Goal: Information Seeking & Learning: Learn about a topic

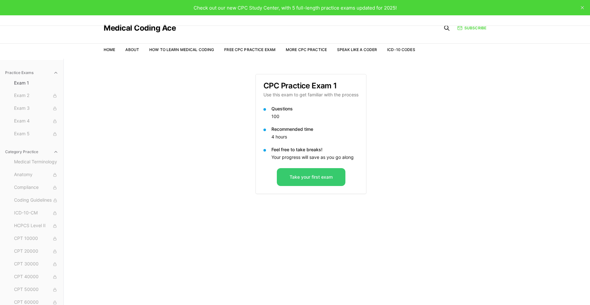
click at [322, 174] on button "Take your first exam" at bounding box center [311, 177] width 69 height 18
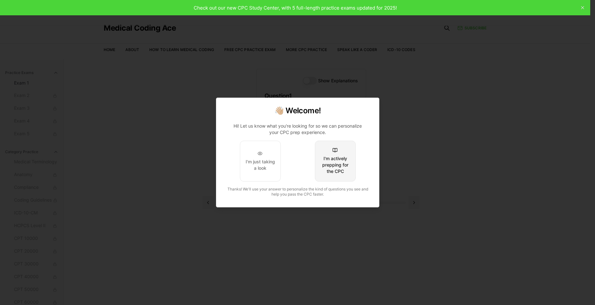
click at [326, 167] on div "I'm actively prepping for the CPC" at bounding box center [335, 164] width 30 height 19
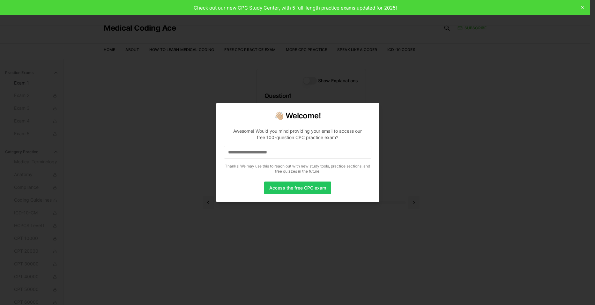
click at [296, 150] on input at bounding box center [297, 152] width 147 height 13
click at [297, 186] on button "Access the free CPC exam" at bounding box center [297, 188] width 67 height 13
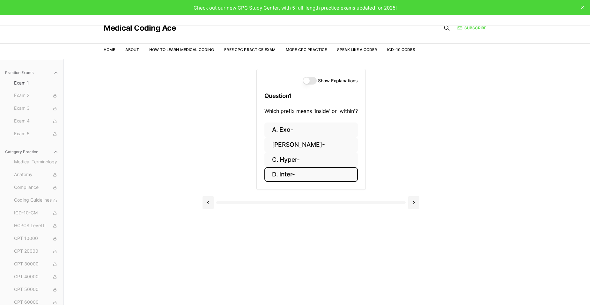
click at [287, 172] on button "D. Inter-" at bounding box center [311, 174] width 93 height 15
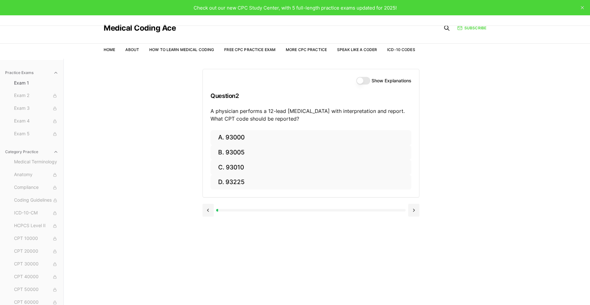
click at [367, 81] on button "Show Explanations" at bounding box center [363, 81] width 14 height 8
click at [206, 213] on button at bounding box center [208, 210] width 11 height 13
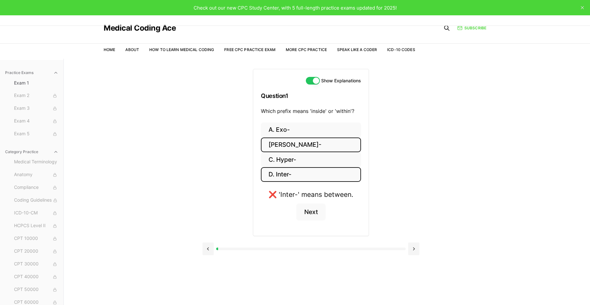
click at [287, 148] on button "B. Endo-" at bounding box center [311, 145] width 100 height 15
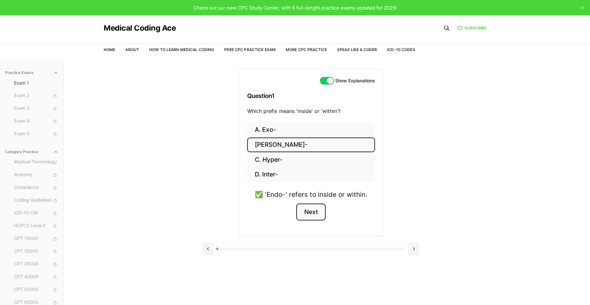
click at [317, 210] on button "Next" at bounding box center [310, 212] width 29 height 17
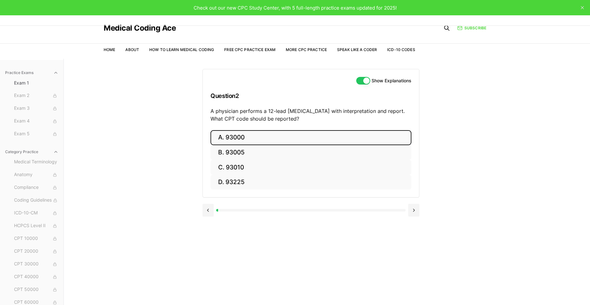
click at [233, 135] on button "A. 93000" at bounding box center [311, 137] width 201 height 15
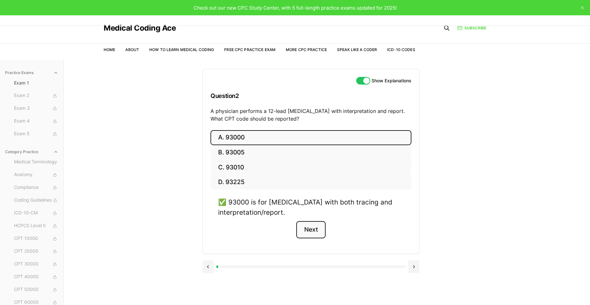
click at [309, 231] on button "Next" at bounding box center [310, 229] width 29 height 17
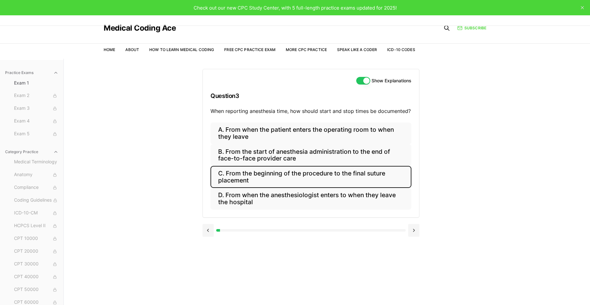
click at [252, 169] on button "C. From the beginning of the procedure to the final suture placement" at bounding box center [311, 177] width 201 height 22
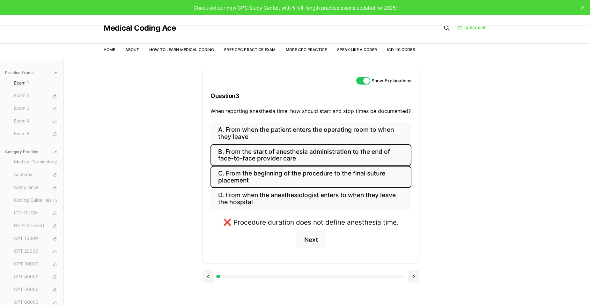
click at [252, 154] on button "B. From the start of anesthesia administration to the end of face-to-face provi…" at bounding box center [311, 155] width 201 height 22
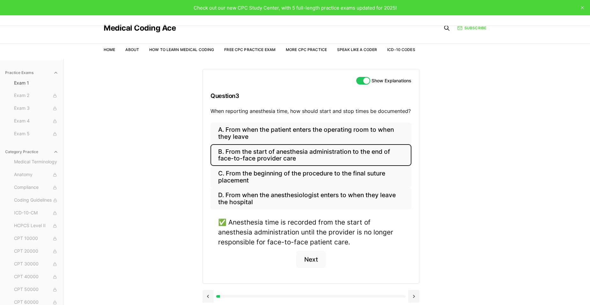
scroll to position [32, 0]
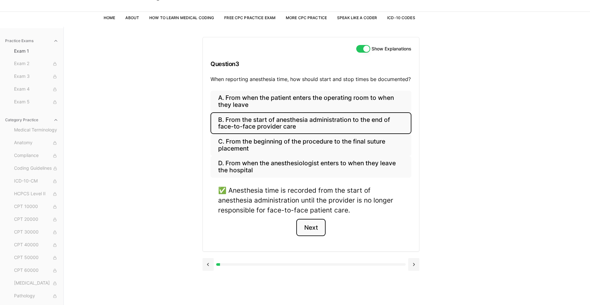
click at [305, 224] on button "Next" at bounding box center [310, 227] width 29 height 17
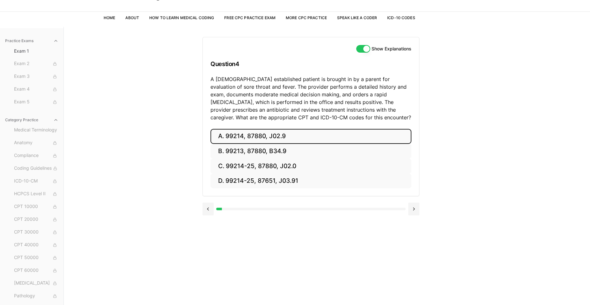
click at [221, 136] on button "A. 99214, 87880, J02.9" at bounding box center [311, 136] width 201 height 15
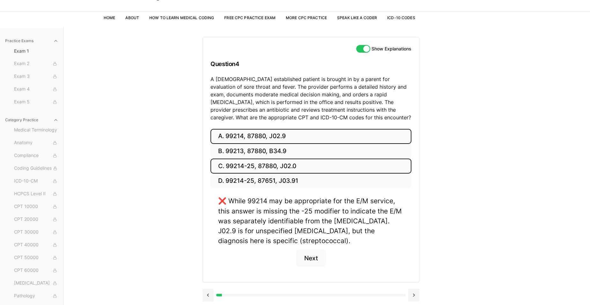
click at [236, 167] on button "C. 99214-25, 87880, J02.0" at bounding box center [311, 166] width 201 height 15
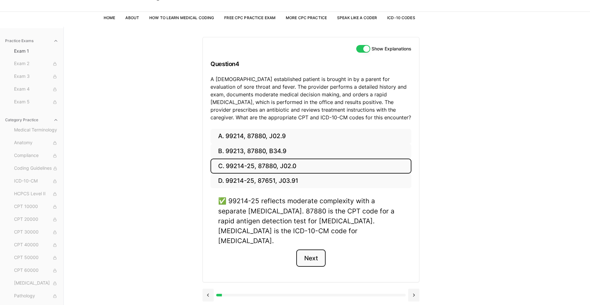
click at [315, 250] on button "Next" at bounding box center [310, 258] width 29 height 17
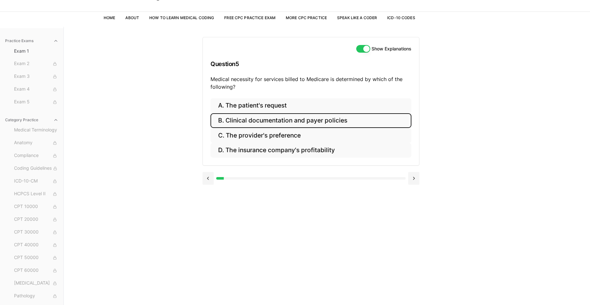
click at [272, 116] on button "B. Clinical documentation and payer policies" at bounding box center [311, 120] width 201 height 15
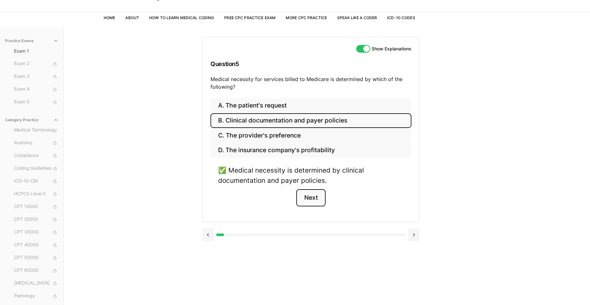
click at [309, 200] on button "Next" at bounding box center [310, 197] width 29 height 17
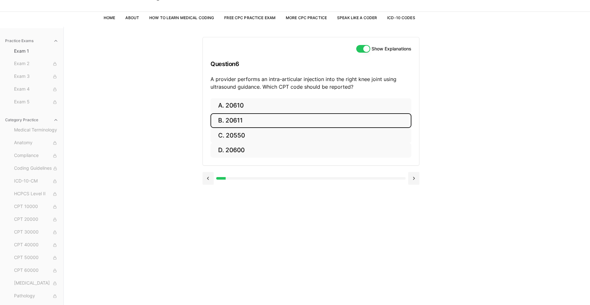
drag, startPoint x: 234, startPoint y: 125, endPoint x: 234, endPoint y: 116, distance: 9.3
click at [234, 127] on button "B. 20611" at bounding box center [311, 120] width 201 height 15
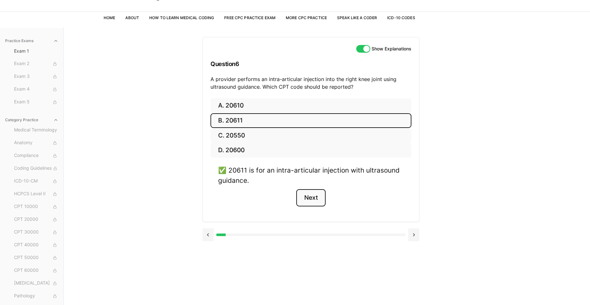
click at [316, 200] on button "Next" at bounding box center [310, 197] width 29 height 17
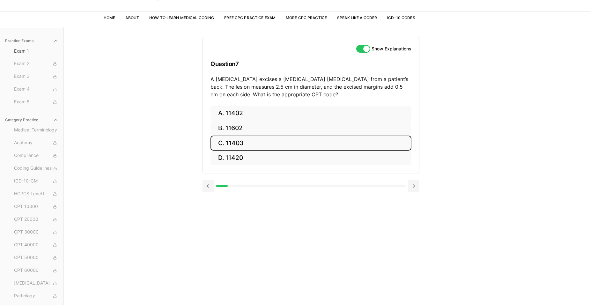
click at [224, 141] on button "C. 11403" at bounding box center [311, 143] width 201 height 15
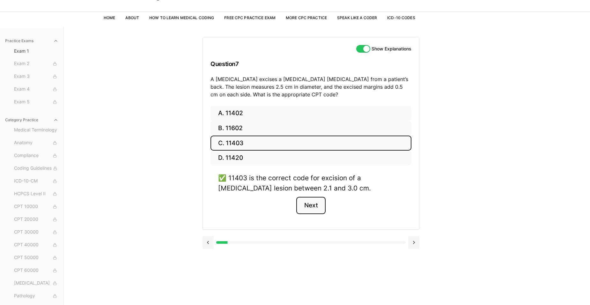
click at [315, 209] on button "Next" at bounding box center [310, 205] width 29 height 17
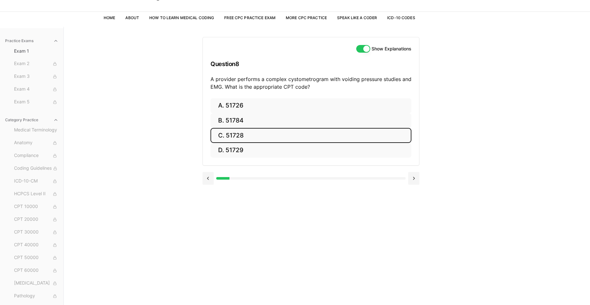
click at [235, 133] on button "C. 51728" at bounding box center [311, 135] width 201 height 15
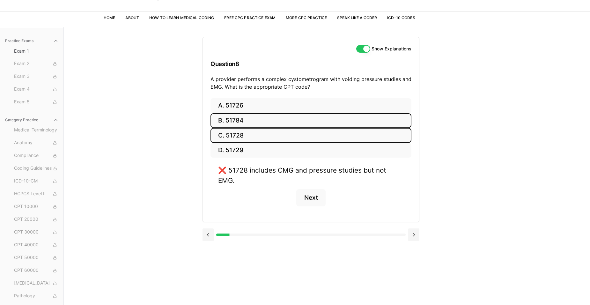
click at [234, 118] on button "B. 51784" at bounding box center [311, 120] width 201 height 15
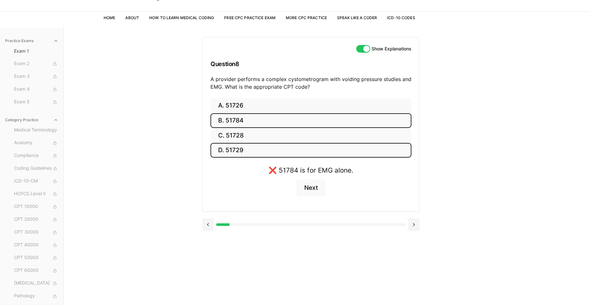
click at [233, 148] on button "D. 51729" at bounding box center [311, 150] width 201 height 15
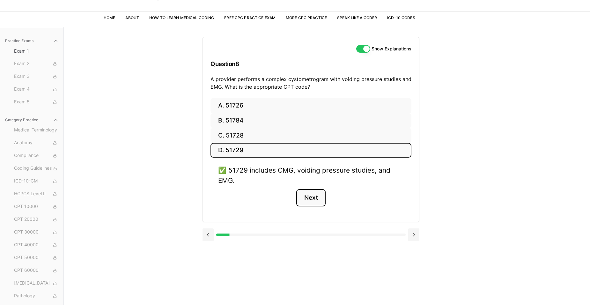
click at [318, 197] on button "Next" at bounding box center [310, 197] width 29 height 17
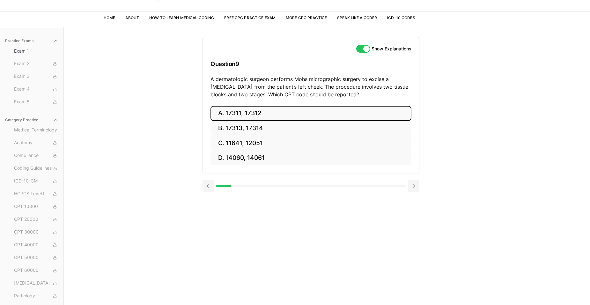
click at [236, 110] on button "A. 17311, 17312" at bounding box center [311, 113] width 201 height 15
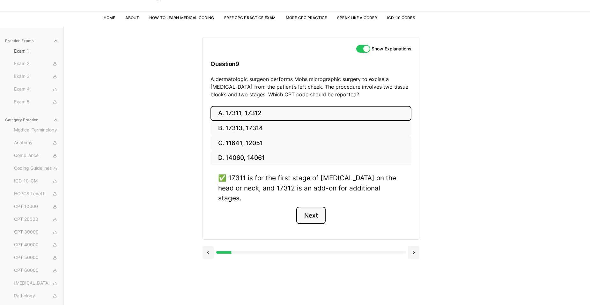
click at [319, 210] on button "Next" at bounding box center [310, 215] width 29 height 17
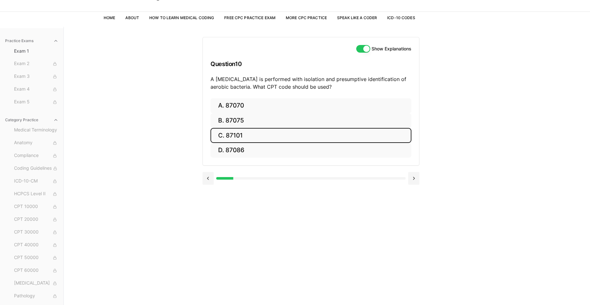
click at [220, 135] on button "C. 87101" at bounding box center [311, 135] width 201 height 15
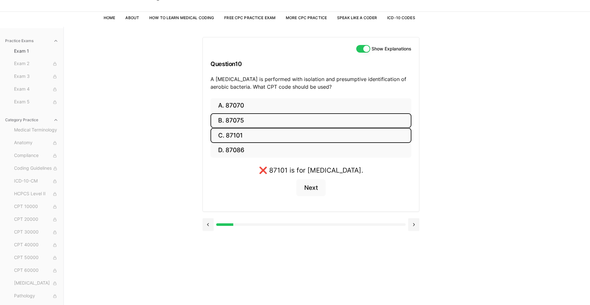
click at [228, 116] on button "B. 87075" at bounding box center [311, 120] width 201 height 15
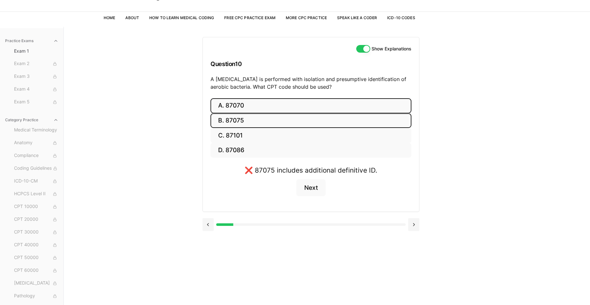
click at [229, 103] on button "A. 87070" at bounding box center [311, 105] width 201 height 15
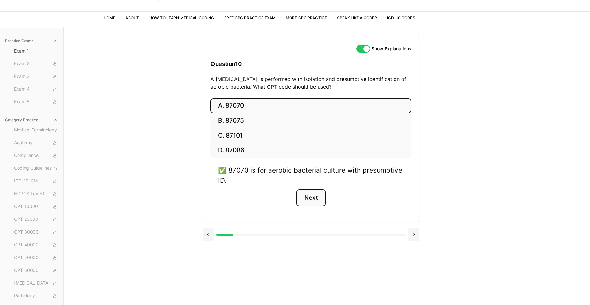
click at [318, 199] on button "Next" at bounding box center [310, 197] width 29 height 17
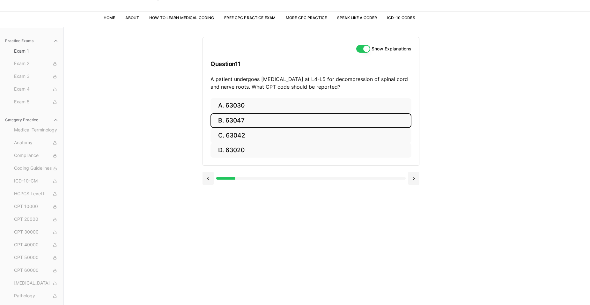
click at [237, 123] on button "B. 63047" at bounding box center [311, 120] width 201 height 15
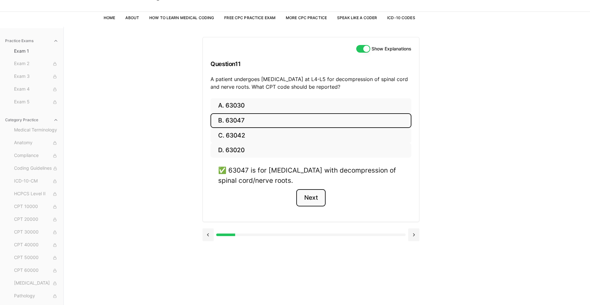
click at [302, 198] on button "Next" at bounding box center [310, 197] width 29 height 17
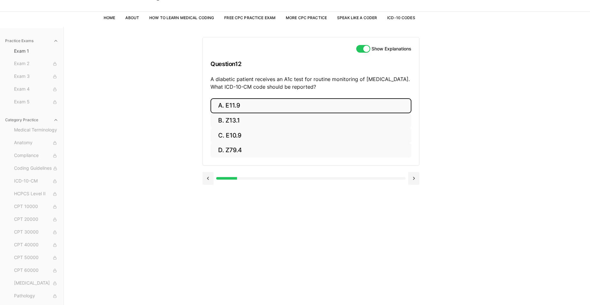
click at [249, 109] on button "A. E11.9" at bounding box center [311, 105] width 201 height 15
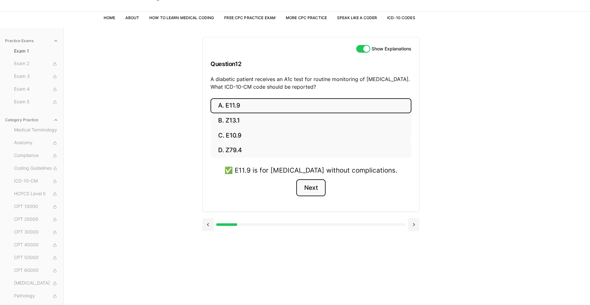
click at [308, 190] on button "Next" at bounding box center [310, 187] width 29 height 17
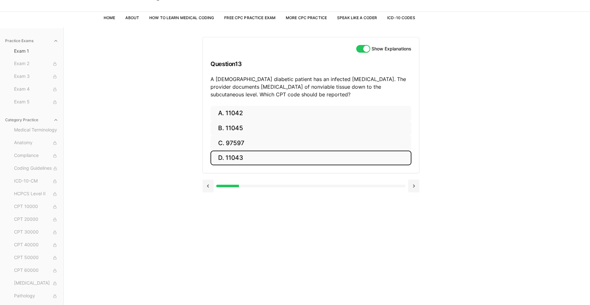
click at [241, 156] on button "D. 11043" at bounding box center [311, 158] width 201 height 15
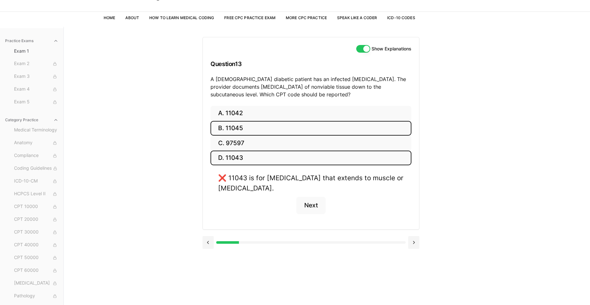
click at [241, 124] on button "B. 11045" at bounding box center [311, 128] width 201 height 15
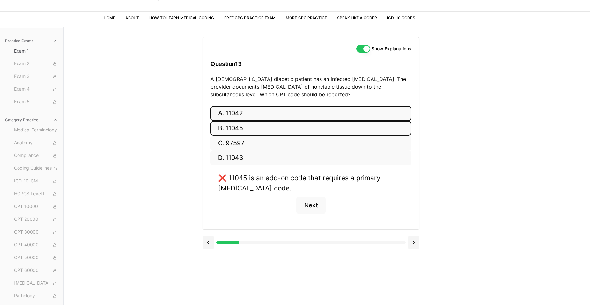
click at [241, 119] on button "A. 11042" at bounding box center [311, 113] width 201 height 15
click at [315, 203] on button "Next" at bounding box center [310, 205] width 29 height 17
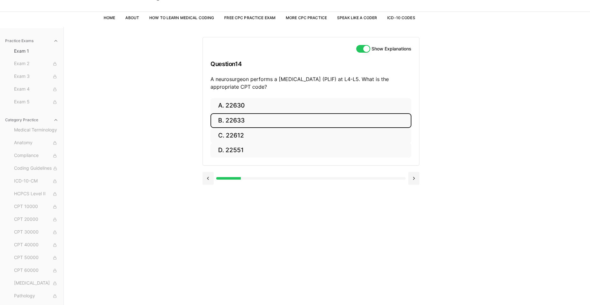
click at [258, 123] on button "B. 22633" at bounding box center [311, 120] width 201 height 15
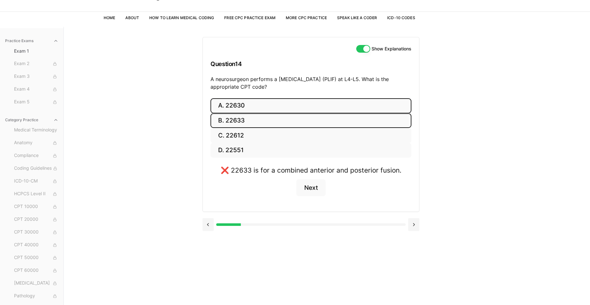
click at [247, 104] on button "A. 22630" at bounding box center [311, 105] width 201 height 15
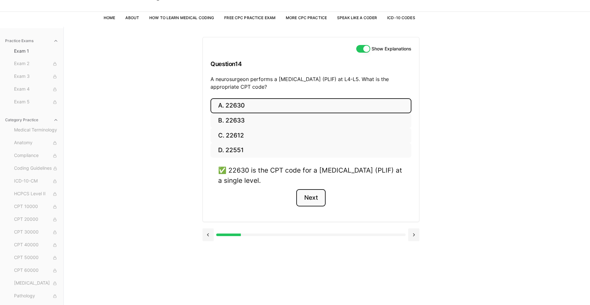
click at [323, 193] on button "Next" at bounding box center [310, 197] width 29 height 17
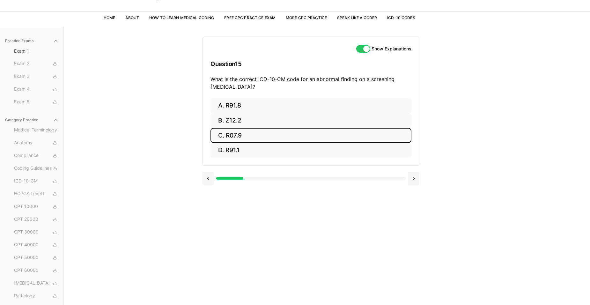
click at [257, 138] on button "C. R07.9" at bounding box center [311, 135] width 201 height 15
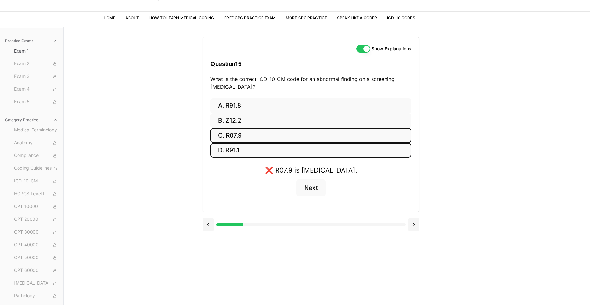
click at [256, 153] on button "D. R91.1" at bounding box center [311, 150] width 201 height 15
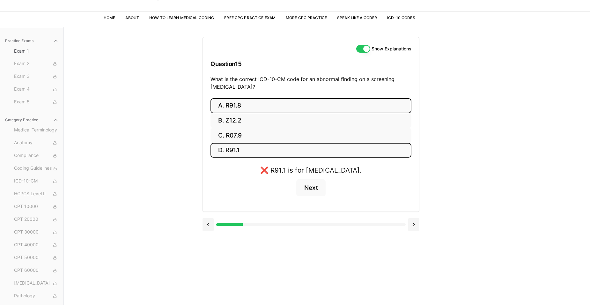
click at [254, 104] on button "A. R91.8" at bounding box center [311, 105] width 201 height 15
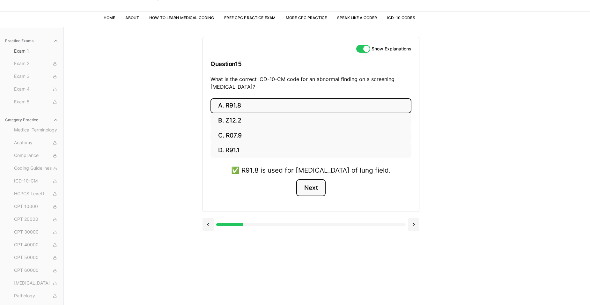
click at [301, 197] on button "Next" at bounding box center [310, 187] width 29 height 17
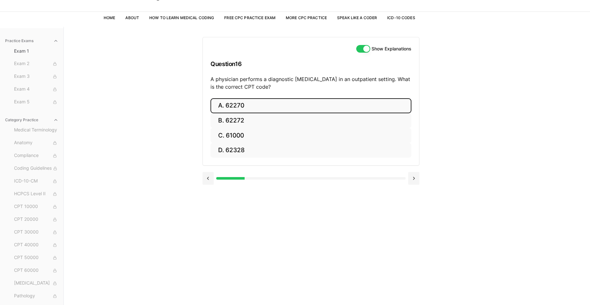
click at [243, 106] on button "A. 62270" at bounding box center [311, 105] width 201 height 15
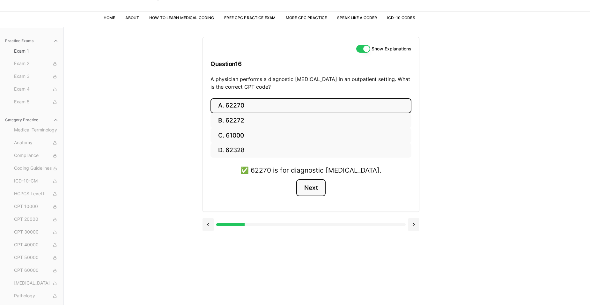
click at [319, 185] on button "Next" at bounding box center [310, 187] width 29 height 17
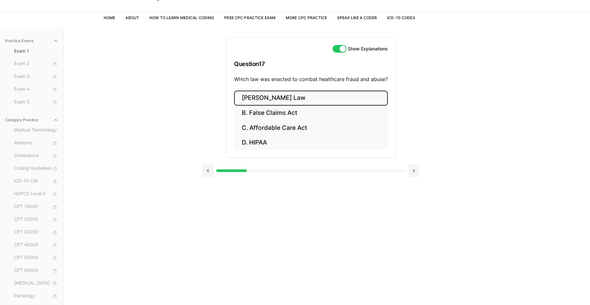
click at [257, 100] on button "A. Stark Law" at bounding box center [311, 98] width 154 height 15
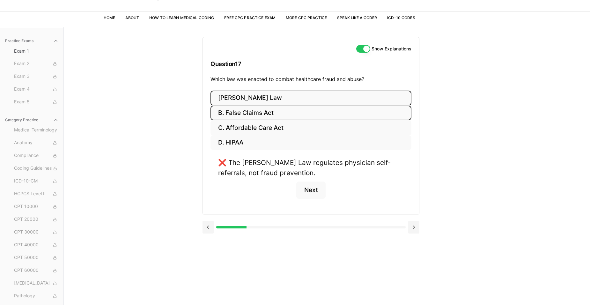
click at [258, 109] on button "B. False Claims Act" at bounding box center [311, 113] width 201 height 15
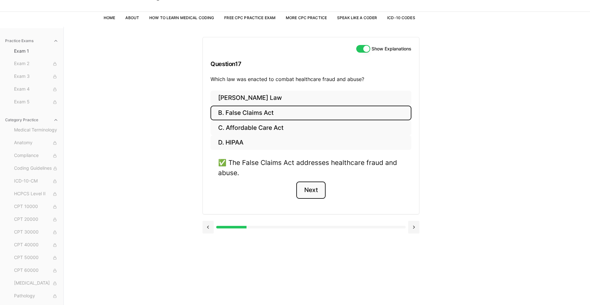
click at [309, 191] on button "Next" at bounding box center [310, 190] width 29 height 17
